Goal: Communication & Community: Answer question/provide support

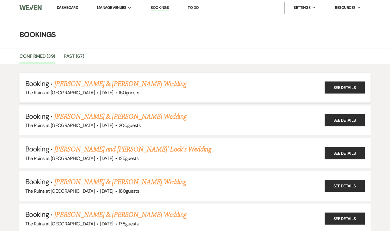
click at [133, 86] on link "[PERSON_NAME] & [PERSON_NAME] Wedding" at bounding box center [121, 84] width 132 height 11
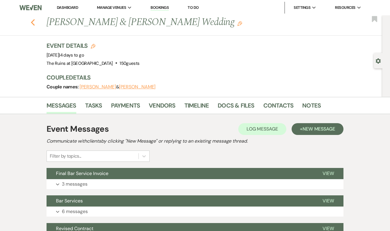
click at [32, 22] on use "button" at bounding box center [33, 22] width 4 height 6
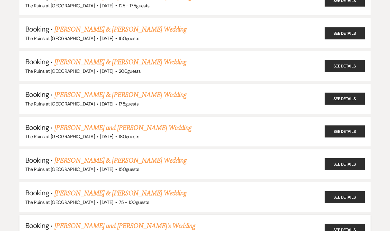
scroll to position [313, 0]
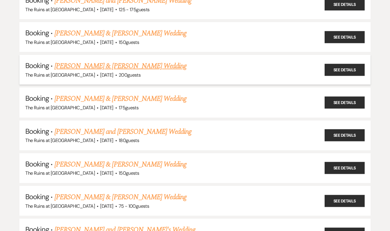
click at [145, 61] on link "[PERSON_NAME] & [PERSON_NAME] Wedding" at bounding box center [121, 66] width 132 height 11
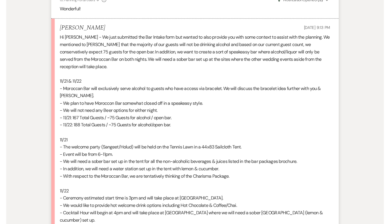
scroll to position [791, 0]
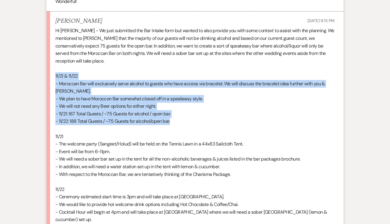
drag, startPoint x: 56, startPoint y: 71, endPoint x: 176, endPoint y: 115, distance: 128.2
click at [176, 115] on div "Hi [PERSON_NAME] - We just submitted the Bar Intake form but wanted to also pro…" at bounding box center [194, 155] width 279 height 256
copy div "11/21 & 11/22 - Moroccan Bar will exclusively serve alcohol to guests who have …"
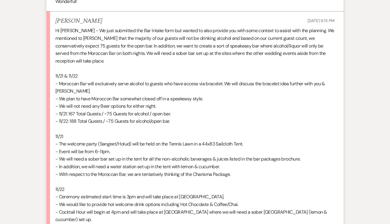
click at [187, 125] on p at bounding box center [194, 129] width 279 height 8
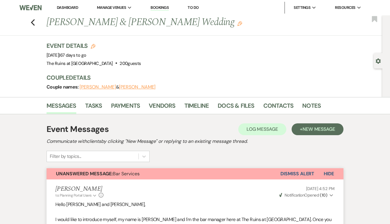
scroll to position [0, 0]
